Goal: Navigation & Orientation: Find specific page/section

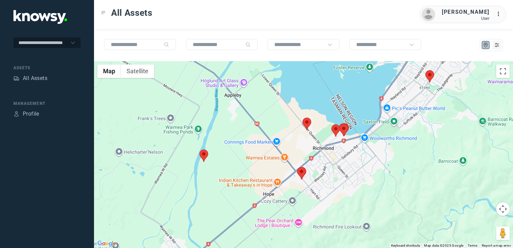
click at [306, 124] on img at bounding box center [307, 124] width 9 height 12
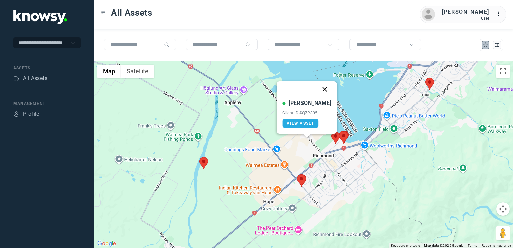
click at [317, 89] on button "Close" at bounding box center [325, 89] width 16 height 16
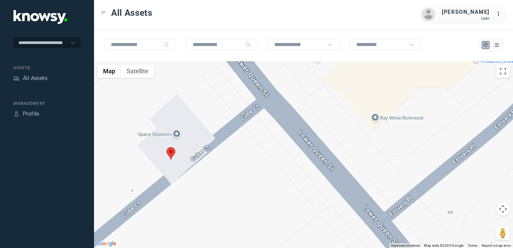
click at [171, 156] on img at bounding box center [171, 153] width 9 height 12
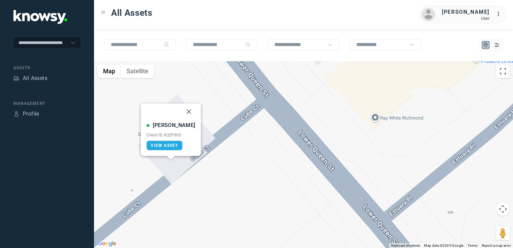
click at [182, 111] on button "Close" at bounding box center [189, 111] width 16 height 16
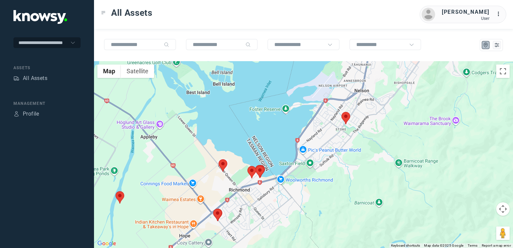
click at [284, 171] on div "To navigate, press the arrow keys." at bounding box center [303, 154] width 419 height 187
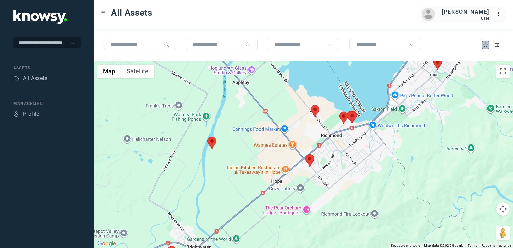
drag, startPoint x: 306, startPoint y: 162, endPoint x: 283, endPoint y: 138, distance: 34.2
click at [292, 143] on div at bounding box center [303, 154] width 419 height 187
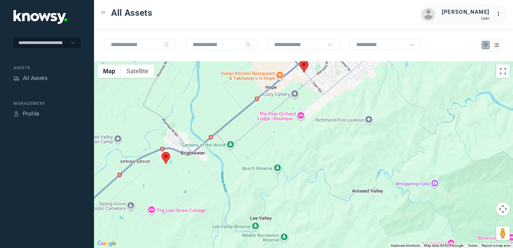
drag, startPoint x: 188, startPoint y: 177, endPoint x: 209, endPoint y: 167, distance: 23.0
click at [204, 170] on div "To navigate, press the arrow keys." at bounding box center [303, 154] width 419 height 187
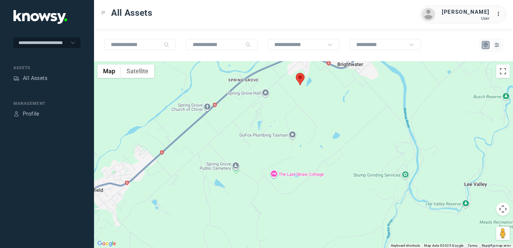
drag, startPoint x: 198, startPoint y: 167, endPoint x: 206, endPoint y: 161, distance: 10.5
click at [203, 163] on div at bounding box center [303, 154] width 419 height 187
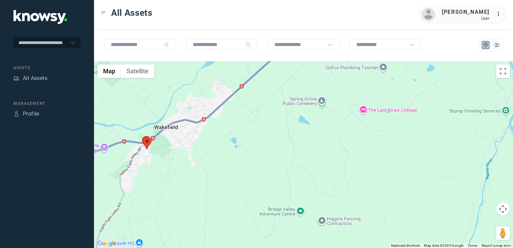
click at [145, 143] on img at bounding box center [147, 143] width 9 height 12
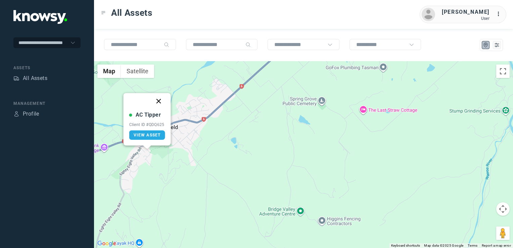
click at [159, 103] on button "Close" at bounding box center [159, 101] width 16 height 16
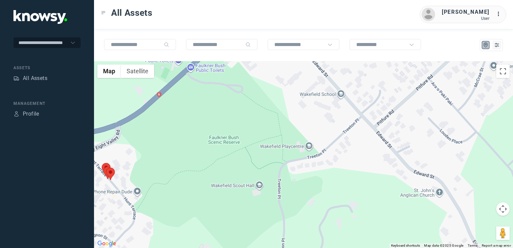
click at [153, 161] on div "To navigate, press the arrow keys." at bounding box center [303, 154] width 419 height 187
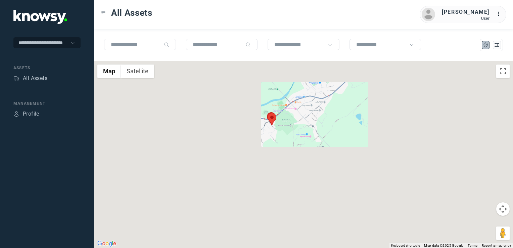
drag, startPoint x: 299, startPoint y: 116, endPoint x: 279, endPoint y: 152, distance: 41.4
click at [279, 152] on div at bounding box center [303, 154] width 419 height 187
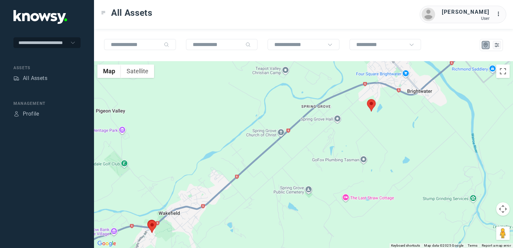
click at [371, 104] on img at bounding box center [371, 105] width 9 height 12
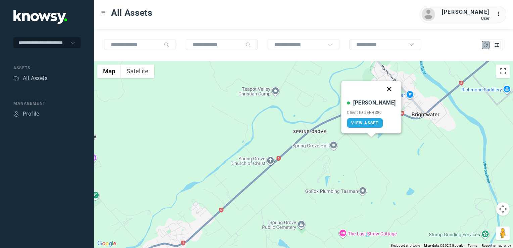
click at [383, 85] on button "Close" at bounding box center [390, 89] width 16 height 16
